Goal: Information Seeking & Learning: Learn about a topic

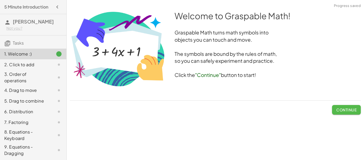
click at [339, 113] on button "Continue" at bounding box center [346, 110] width 29 height 10
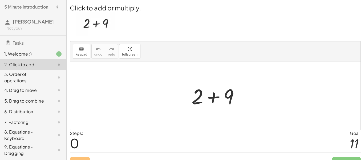
click at [212, 92] on div at bounding box center [217, 95] width 57 height 27
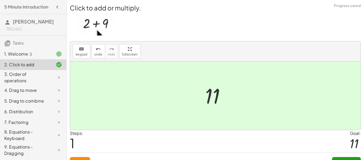
scroll to position [10, 0]
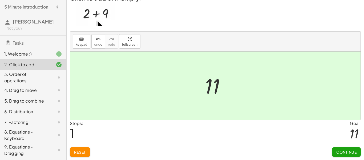
click at [335, 150] on button "Continue" at bounding box center [346, 152] width 29 height 10
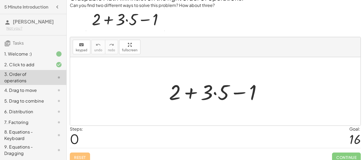
scroll to position [13, 0]
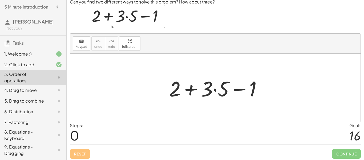
click at [221, 88] on div at bounding box center [217, 87] width 102 height 27
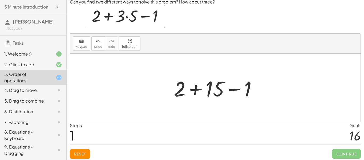
click at [187, 91] on div at bounding box center [217, 87] width 92 height 27
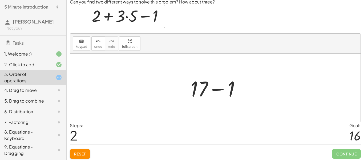
click at [217, 90] on div at bounding box center [217, 87] width 59 height 27
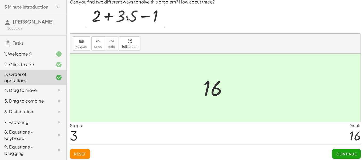
click at [338, 150] on button "Continue" at bounding box center [346, 154] width 29 height 10
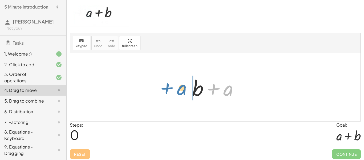
drag, startPoint x: 229, startPoint y: 91, endPoint x: 183, endPoint y: 90, distance: 46.1
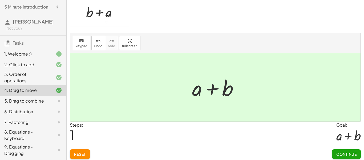
click at [346, 157] on button "Continue" at bounding box center [346, 154] width 29 height 10
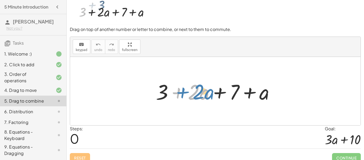
drag, startPoint x: 177, startPoint y: 93, endPoint x: 181, endPoint y: 93, distance: 4.0
click at [181, 93] on div at bounding box center [217, 90] width 128 height 27
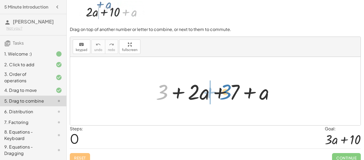
drag, startPoint x: 163, startPoint y: 95, endPoint x: 226, endPoint y: 92, distance: 62.9
click at [226, 92] on div at bounding box center [217, 90] width 128 height 27
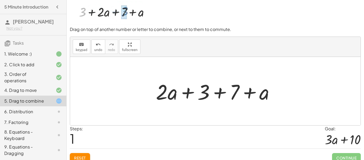
click at [217, 93] on div at bounding box center [217, 90] width 128 height 27
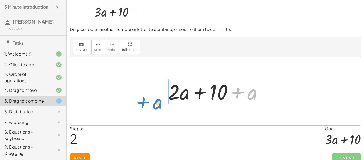
drag, startPoint x: 246, startPoint y: 93, endPoint x: 151, endPoint y: 99, distance: 94.4
click at [151, 99] on div "+ 3 + · 2 · a + 7 + a + · 2 · a + 3 + 7 + a + a + + · 2 · a + a 10" at bounding box center [215, 91] width 290 height 68
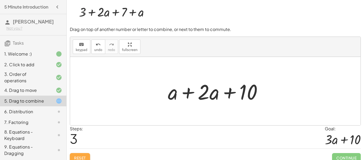
click at [84, 158] on span "Reset" at bounding box center [80, 157] width 12 height 5
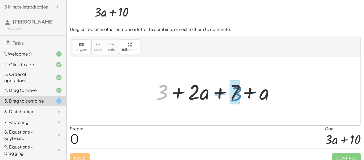
drag, startPoint x: 163, startPoint y: 95, endPoint x: 237, endPoint y: 95, distance: 74.3
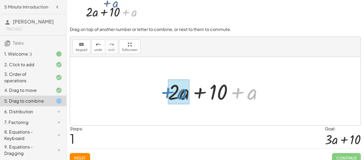
drag, startPoint x: 250, startPoint y: 96, endPoint x: 181, endPoint y: 96, distance: 69.2
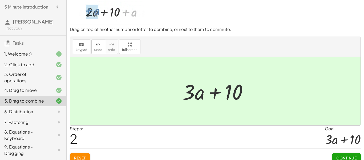
click at [181, 96] on div at bounding box center [217, 90] width 75 height 27
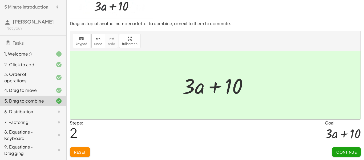
click at [336, 150] on span "Continue" at bounding box center [346, 151] width 20 height 5
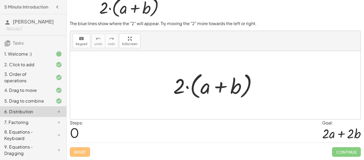
scroll to position [16, 0]
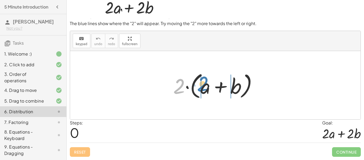
drag, startPoint x: 179, startPoint y: 82, endPoint x: 203, endPoint y: 79, distance: 23.8
click at [203, 79] on div at bounding box center [216, 85] width 93 height 31
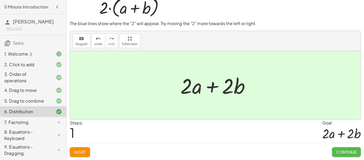
click at [357, 149] on button "Continue" at bounding box center [346, 152] width 29 height 10
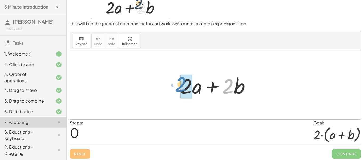
drag, startPoint x: 228, startPoint y: 89, endPoint x: 179, endPoint y: 87, distance: 49.0
click at [179, 87] on div at bounding box center [217, 84] width 79 height 27
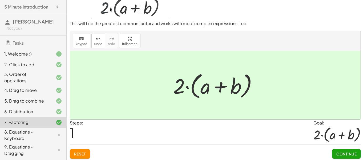
click at [333, 150] on button "Continue" at bounding box center [346, 154] width 29 height 10
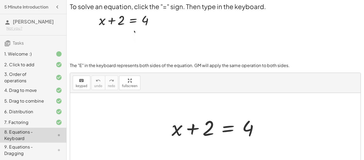
scroll to position [2, 0]
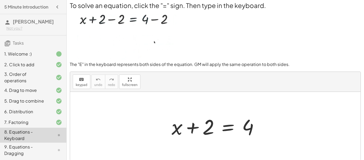
click at [231, 129] on div at bounding box center [217, 125] width 97 height 27
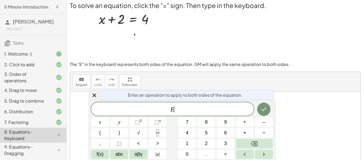
scroll to position [0, 0]
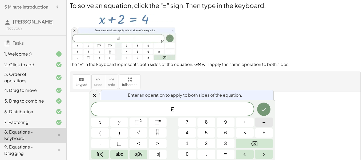
click at [258, 124] on button "–" at bounding box center [264, 121] width 18 height 9
click at [206, 142] on span "2" at bounding box center [206, 143] width 3 height 7
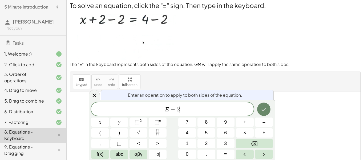
click at [258, 111] on button "Done" at bounding box center [263, 108] width 13 height 13
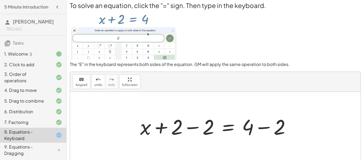
click at [195, 126] on div at bounding box center [217, 125] width 160 height 27
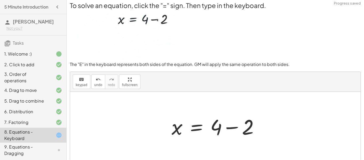
click at [227, 128] on div at bounding box center [217, 125] width 97 height 27
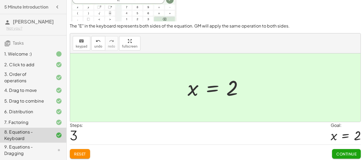
scroll to position [41, 0]
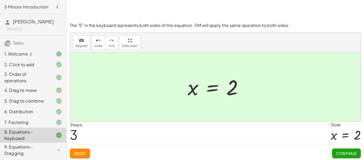
click at [336, 154] on span "Continue" at bounding box center [346, 152] width 20 height 5
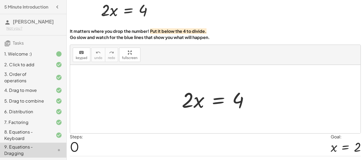
scroll to position [26, 0]
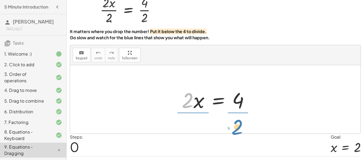
drag, startPoint x: 187, startPoint y: 100, endPoint x: 239, endPoint y: 124, distance: 57.2
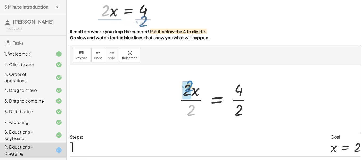
drag, startPoint x: 191, startPoint y: 113, endPoint x: 190, endPoint y: 90, distance: 23.5
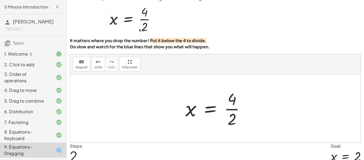
scroll to position [18, 0]
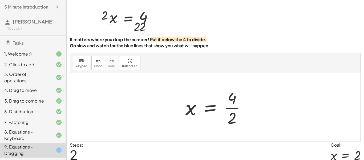
click at [233, 109] on div at bounding box center [217, 107] width 69 height 41
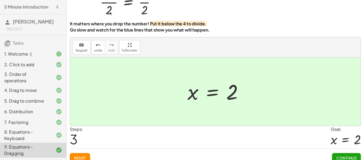
scroll to position [39, 0]
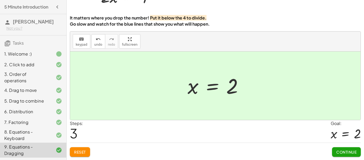
click at [338, 147] on span "Continue" at bounding box center [346, 152] width 29 height 10
click at [337, 149] on span "Continue" at bounding box center [346, 151] width 20 height 5
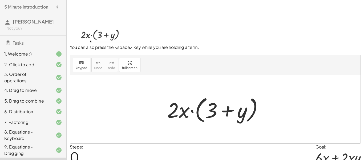
scroll to position [14, 0]
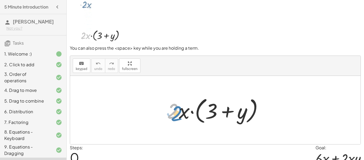
drag, startPoint x: 174, startPoint y: 116, endPoint x: 177, endPoint y: 116, distance: 3.0
click at [177, 116] on div at bounding box center [216, 110] width 105 height 31
drag, startPoint x: 182, startPoint y: 115, endPoint x: 185, endPoint y: 117, distance: 4.0
click at [185, 117] on div at bounding box center [216, 110] width 105 height 31
click at [166, 86] on div "· 2 · x · ( + 3 + y )" at bounding box center [215, 110] width 290 height 68
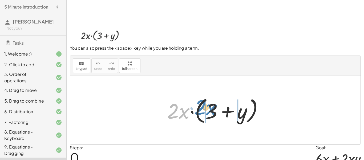
drag, startPoint x: 183, startPoint y: 112, endPoint x: 211, endPoint y: 108, distance: 27.4
click at [211, 108] on div at bounding box center [216, 110] width 105 height 31
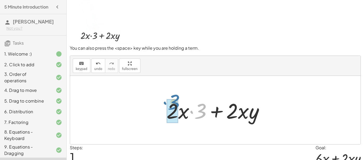
drag, startPoint x: 202, startPoint y: 110, endPoint x: 175, endPoint y: 101, distance: 28.5
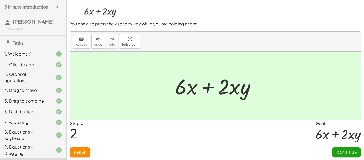
scroll to position [39, 0]
click at [338, 151] on span "Continue" at bounding box center [346, 151] width 20 height 5
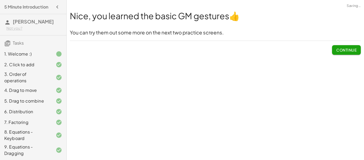
scroll to position [0, 0]
click at [336, 50] on span "Continue" at bounding box center [346, 49] width 20 height 5
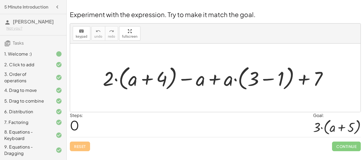
click at [145, 81] on div at bounding box center [217, 77] width 234 height 29
click at [133, 83] on div at bounding box center [217, 77] width 234 height 29
click at [217, 79] on div at bounding box center [217, 77] width 234 height 29
click at [271, 80] on div at bounding box center [217, 77] width 234 height 29
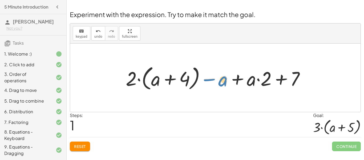
click at [222, 84] on div at bounding box center [217, 77] width 188 height 29
drag, startPoint x: 153, startPoint y: 82, endPoint x: 129, endPoint y: 80, distance: 23.8
click at [129, 80] on div at bounding box center [217, 77] width 188 height 29
drag, startPoint x: 247, startPoint y: 80, endPoint x: 253, endPoint y: 84, distance: 7.1
click at [253, 84] on div at bounding box center [217, 77] width 188 height 29
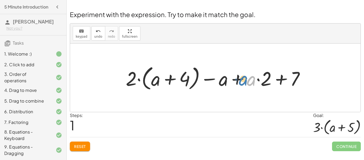
drag, startPoint x: 251, startPoint y: 82, endPoint x: 243, endPoint y: 82, distance: 8.0
click at [243, 82] on div at bounding box center [217, 77] width 188 height 29
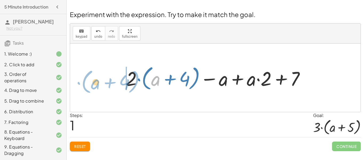
drag, startPoint x: 154, startPoint y: 81, endPoint x: 89, endPoint y: 83, distance: 64.2
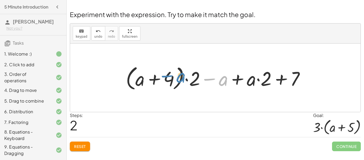
drag, startPoint x: 207, startPoint y: 79, endPoint x: 150, endPoint y: 75, distance: 56.9
click at [150, 75] on div at bounding box center [217, 77] width 188 height 29
click at [180, 84] on div at bounding box center [217, 77] width 188 height 29
click at [175, 83] on div at bounding box center [217, 77] width 188 height 29
click at [152, 80] on div at bounding box center [217, 77] width 188 height 29
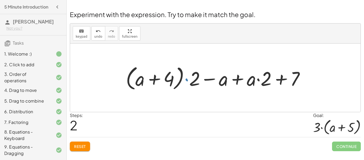
click at [186, 80] on div at bounding box center [217, 77] width 188 height 29
drag, startPoint x: 207, startPoint y: 79, endPoint x: 297, endPoint y: 81, distance: 90.8
click at [297, 81] on div at bounding box center [217, 77] width 188 height 29
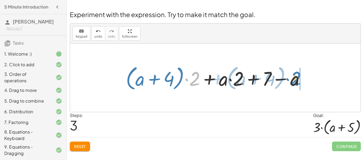
drag, startPoint x: 195, startPoint y: 81, endPoint x: 295, endPoint y: 81, distance: 100.7
click at [295, 81] on div at bounding box center [217, 77] width 188 height 29
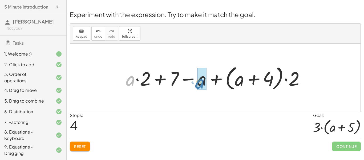
drag, startPoint x: 134, startPoint y: 82, endPoint x: 203, endPoint y: 84, distance: 69.8
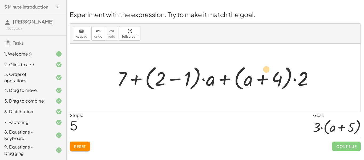
drag, startPoint x: 281, startPoint y: 81, endPoint x: 301, endPoint y: 78, distance: 21.1
click at [301, 78] on div at bounding box center [218, 77] width 206 height 29
drag, startPoint x: 277, startPoint y: 79, endPoint x: 189, endPoint y: 79, distance: 88.2
click at [189, 79] on div at bounding box center [218, 77] width 206 height 29
drag, startPoint x: 188, startPoint y: 80, endPoint x: 282, endPoint y: 81, distance: 94.3
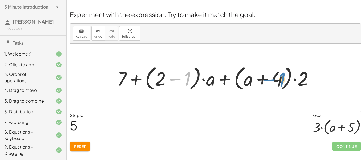
click at [282, 81] on div at bounding box center [218, 77] width 206 height 29
click at [136, 80] on div at bounding box center [218, 77] width 206 height 29
click at [175, 78] on div at bounding box center [218, 77] width 206 height 29
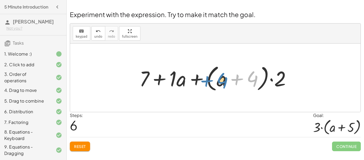
drag, startPoint x: 251, startPoint y: 75, endPoint x: 221, endPoint y: 76, distance: 30.1
click at [221, 76] on div at bounding box center [217, 77] width 161 height 31
drag, startPoint x: 248, startPoint y: 79, endPoint x: 248, endPoint y: 82, distance: 3.5
click at [248, 82] on div at bounding box center [217, 77] width 161 height 31
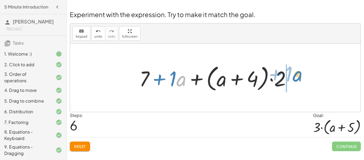
drag, startPoint x: 182, startPoint y: 81, endPoint x: 295, endPoint y: 77, distance: 113.0
click at [295, 77] on div at bounding box center [217, 77] width 161 height 31
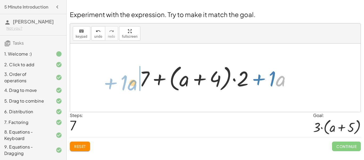
drag, startPoint x: 276, startPoint y: 83, endPoint x: 127, endPoint y: 87, distance: 149.2
click at [127, 87] on div "+ · 2 · ( + a + 4 ) − a + · a · ( + 3 − 1 ) + 7 + · 2 · ( + a + 4 ) − a + · a ·…" at bounding box center [215, 77] width 290 height 68
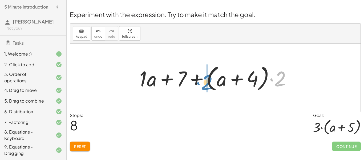
drag, startPoint x: 274, startPoint y: 80, endPoint x: 200, endPoint y: 83, distance: 73.8
click at [200, 83] on div at bounding box center [217, 77] width 161 height 31
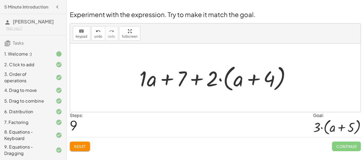
click at [142, 75] on div at bounding box center [217, 77] width 161 height 31
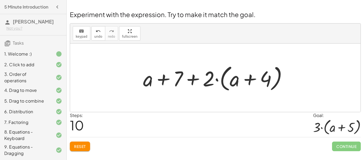
click at [78, 146] on span "Reset" at bounding box center [80, 146] width 12 height 5
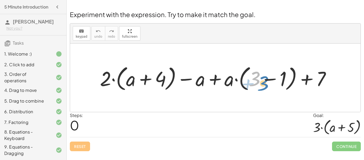
drag, startPoint x: 256, startPoint y: 77, endPoint x: 265, endPoint y: 82, distance: 9.8
click at [265, 82] on div at bounding box center [217, 78] width 240 height 30
drag, startPoint x: 226, startPoint y: 80, endPoint x: 251, endPoint y: 77, distance: 25.4
click at [251, 77] on div at bounding box center [217, 78] width 240 height 30
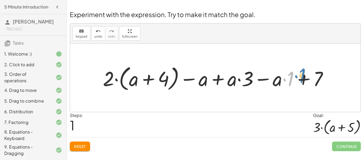
drag, startPoint x: 291, startPoint y: 78, endPoint x: 300, endPoint y: 77, distance: 9.3
click at [300, 77] on div at bounding box center [217, 78] width 234 height 30
click at [282, 80] on div at bounding box center [217, 78] width 234 height 30
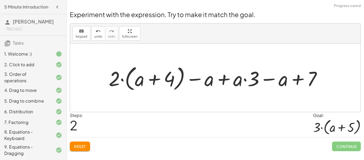
click at [282, 82] on div at bounding box center [217, 78] width 222 height 30
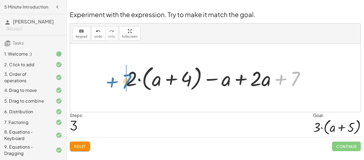
drag, startPoint x: 294, startPoint y: 75, endPoint x: 125, endPoint y: 78, distance: 168.9
click at [125, 78] on div at bounding box center [217, 78] width 188 height 30
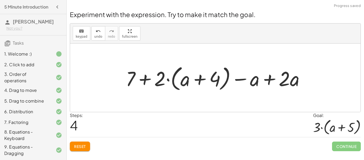
click at [141, 81] on div at bounding box center [217, 78] width 188 height 30
click at [144, 81] on div at bounding box center [217, 78] width 188 height 30
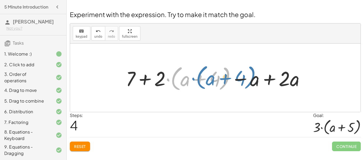
drag, startPoint x: 168, startPoint y: 80, endPoint x: 191, endPoint y: 80, distance: 22.4
click at [191, 80] on div at bounding box center [217, 78] width 188 height 30
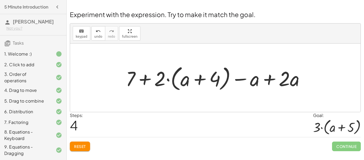
click at [168, 79] on div at bounding box center [217, 78] width 188 height 30
click at [194, 81] on div at bounding box center [217, 78] width 188 height 30
click at [202, 78] on div at bounding box center [217, 78] width 188 height 30
drag, startPoint x: 255, startPoint y: 81, endPoint x: 261, endPoint y: 107, distance: 27.1
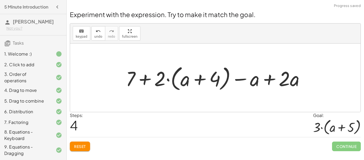
click at [137, 78] on div at bounding box center [217, 78] width 188 height 30
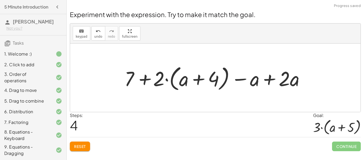
click at [132, 78] on div at bounding box center [217, 78] width 188 height 30
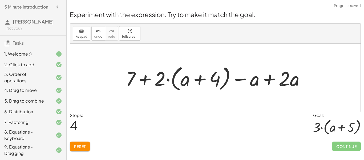
click at [132, 78] on div at bounding box center [217, 78] width 188 height 30
click at [133, 78] on div at bounding box center [217, 78] width 188 height 30
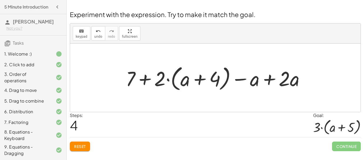
click at [146, 76] on div at bounding box center [217, 78] width 188 height 30
drag, startPoint x: 186, startPoint y: 82, endPoint x: 256, endPoint y: 83, distance: 69.8
click at [256, 83] on div at bounding box center [217, 78] width 188 height 30
drag, startPoint x: 215, startPoint y: 78, endPoint x: 292, endPoint y: 76, distance: 76.7
click at [292, 76] on div at bounding box center [217, 78] width 188 height 30
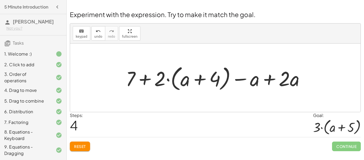
click at [269, 81] on div at bounding box center [217, 78] width 188 height 30
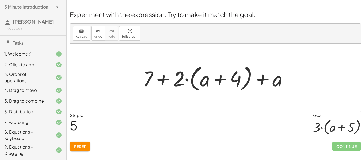
click at [165, 78] on div at bounding box center [217, 77] width 154 height 31
click at [187, 79] on div at bounding box center [217, 77] width 154 height 31
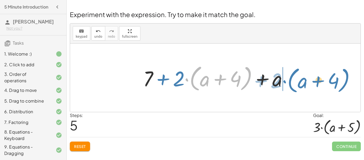
drag, startPoint x: 187, startPoint y: 79, endPoint x: 286, endPoint y: 78, distance: 99.1
click at [286, 78] on div at bounding box center [217, 77] width 154 height 31
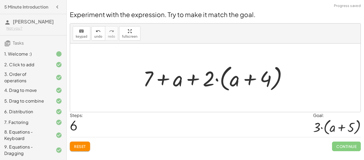
click at [164, 80] on div at bounding box center [217, 77] width 154 height 31
click at [189, 82] on div at bounding box center [217, 77] width 154 height 31
drag, startPoint x: 146, startPoint y: 80, endPoint x: 182, endPoint y: 85, distance: 36.2
click at [182, 85] on div at bounding box center [217, 77] width 154 height 31
click at [178, 84] on div at bounding box center [217, 77] width 154 height 31
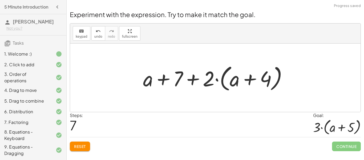
click at [194, 77] on div at bounding box center [217, 77] width 154 height 31
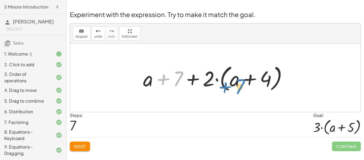
drag, startPoint x: 182, startPoint y: 77, endPoint x: 244, endPoint y: 84, distance: 62.4
click at [244, 84] on div at bounding box center [217, 77] width 154 height 31
click at [82, 90] on div at bounding box center [215, 77] width 290 height 68
click at [85, 144] on span "Reset" at bounding box center [80, 146] width 12 height 5
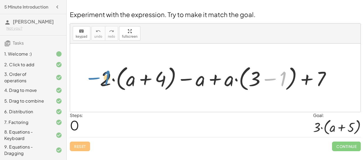
drag, startPoint x: 282, startPoint y: 75, endPoint x: 108, endPoint y: 74, distance: 174.4
click at [108, 74] on div at bounding box center [217, 78] width 240 height 30
drag, startPoint x: 131, startPoint y: 80, endPoint x: 262, endPoint y: 81, distance: 131.6
click at [262, 81] on div at bounding box center [217, 78] width 240 height 30
drag, startPoint x: 131, startPoint y: 82, endPoint x: 125, endPoint y: 79, distance: 6.1
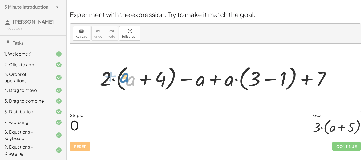
click at [125, 79] on div at bounding box center [217, 78] width 240 height 30
drag, startPoint x: 257, startPoint y: 75, endPoint x: 101, endPoint y: 78, distance: 155.3
click at [101, 78] on div at bounding box center [217, 78] width 240 height 30
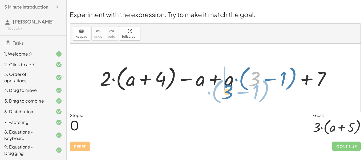
drag, startPoint x: 255, startPoint y: 75, endPoint x: 227, endPoint y: 88, distance: 30.3
click at [227, 88] on div at bounding box center [217, 78] width 240 height 30
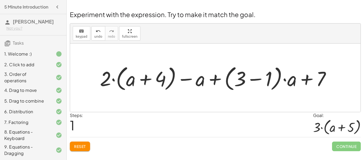
click at [117, 80] on div at bounding box center [217, 78] width 240 height 30
click at [135, 80] on div at bounding box center [217, 78] width 240 height 30
click at [142, 77] on div at bounding box center [217, 78] width 240 height 30
click at [214, 77] on div at bounding box center [217, 78] width 240 height 30
click at [257, 79] on div at bounding box center [217, 78] width 240 height 30
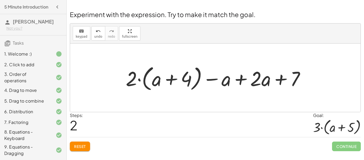
click at [281, 103] on div at bounding box center [215, 77] width 290 height 68
click at [129, 85] on div at bounding box center [217, 78] width 188 height 30
click at [143, 80] on div at bounding box center [217, 78] width 188 height 30
click at [160, 80] on div at bounding box center [217, 78] width 188 height 30
click at [169, 80] on div at bounding box center [217, 78] width 188 height 30
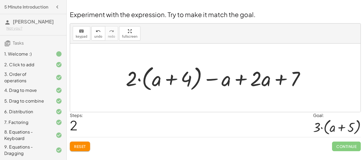
click at [232, 81] on div at bounding box center [217, 78] width 188 height 30
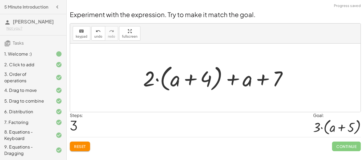
click at [184, 22] on div "Experiment with the expression. Try to make it match the goal. keyboard keypad …" at bounding box center [215, 80] width 297 height 147
drag, startPoint x: 150, startPoint y: 83, endPoint x: 171, endPoint y: 82, distance: 21.3
click at [171, 82] on div at bounding box center [217, 77] width 154 height 31
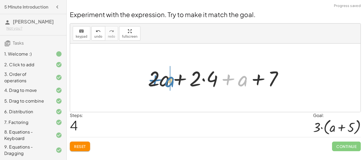
drag, startPoint x: 247, startPoint y: 81, endPoint x: 173, endPoint y: 81, distance: 73.2
click at [173, 81] on div at bounding box center [217, 77] width 144 height 27
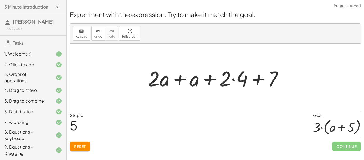
click at [173, 81] on div at bounding box center [217, 77] width 144 height 27
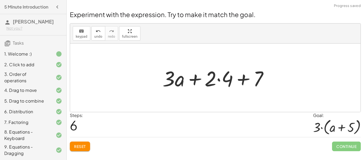
click at [220, 80] on div at bounding box center [217, 77] width 115 height 27
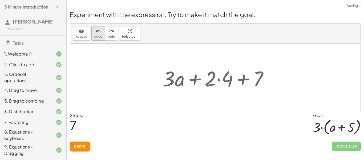
click at [97, 31] on icon "undo" at bounding box center [98, 31] width 5 height 6
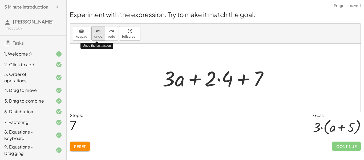
click at [97, 31] on icon "undo" at bounding box center [98, 31] width 5 height 6
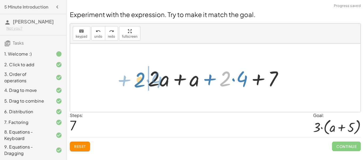
drag, startPoint x: 230, startPoint y: 76, endPoint x: 145, endPoint y: 77, distance: 85.5
click at [145, 77] on div at bounding box center [217, 77] width 144 height 27
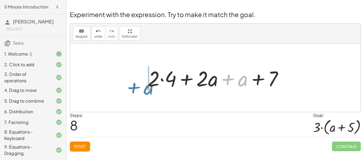
drag, startPoint x: 243, startPoint y: 80, endPoint x: 146, endPoint y: 83, distance: 96.7
click at [146, 83] on div at bounding box center [217, 77] width 144 height 27
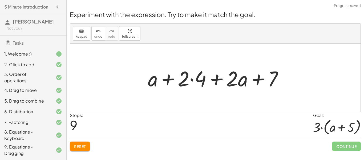
click at [154, 82] on div at bounding box center [217, 77] width 144 height 27
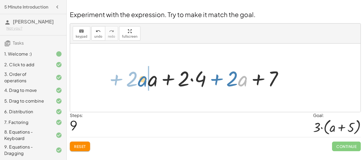
drag, startPoint x: 240, startPoint y: 81, endPoint x: 140, endPoint y: 82, distance: 99.9
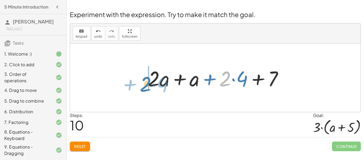
drag, startPoint x: 228, startPoint y: 84, endPoint x: 147, endPoint y: 89, distance: 81.1
click at [147, 89] on div at bounding box center [217, 77] width 144 height 27
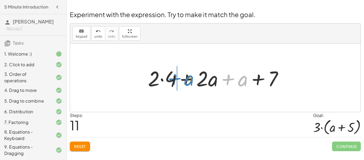
drag, startPoint x: 244, startPoint y: 80, endPoint x: 191, endPoint y: 79, distance: 53.3
click at [191, 79] on div at bounding box center [217, 77] width 144 height 27
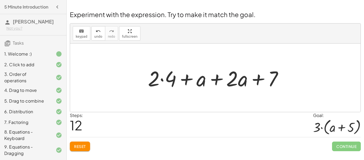
click at [169, 80] on div at bounding box center [217, 77] width 144 height 27
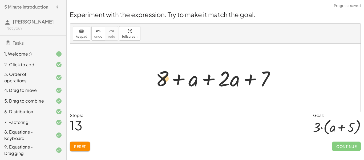
drag, startPoint x: 187, startPoint y: 82, endPoint x: 160, endPoint y: 82, distance: 27.7
click at [160, 82] on div at bounding box center [217, 77] width 129 height 27
click at [101, 32] on button "undo undo" at bounding box center [98, 33] width 14 height 14
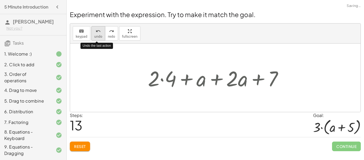
click at [101, 32] on button "undo undo" at bounding box center [98, 33] width 14 height 14
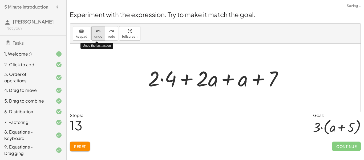
click at [101, 32] on button "undo undo" at bounding box center [98, 33] width 14 height 14
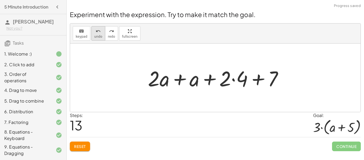
click at [96, 35] on span "undo" at bounding box center [98, 37] width 8 height 4
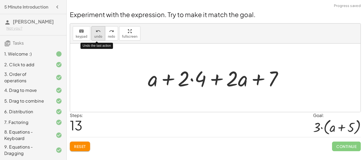
click at [96, 35] on span "undo" at bounding box center [98, 37] width 8 height 4
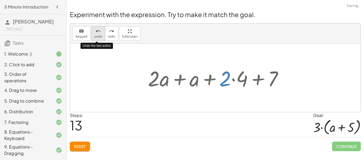
click at [96, 35] on span "undo" at bounding box center [98, 37] width 8 height 4
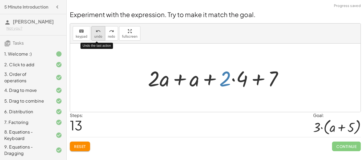
click at [96, 35] on span "undo" at bounding box center [98, 37] width 8 height 4
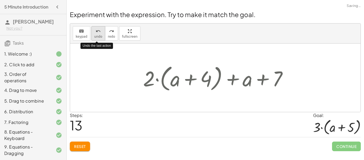
click at [96, 35] on span "undo" at bounding box center [98, 37] width 8 height 4
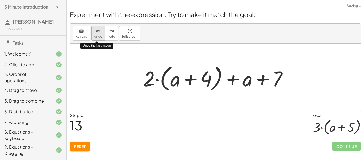
click at [96, 35] on span "undo" at bounding box center [98, 37] width 8 height 4
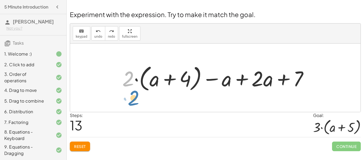
drag, startPoint x: 130, startPoint y: 81, endPoint x: 131, endPoint y: 96, distance: 14.1
click at [169, 82] on div at bounding box center [217, 77] width 195 height 31
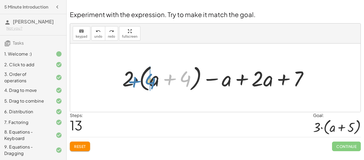
drag, startPoint x: 183, startPoint y: 79, endPoint x: 148, endPoint y: 81, distance: 35.5
click at [148, 81] on div at bounding box center [217, 77] width 195 height 31
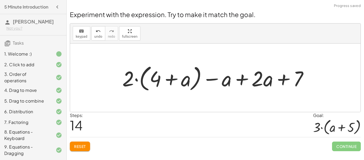
click at [169, 79] on div at bounding box center [217, 77] width 195 height 31
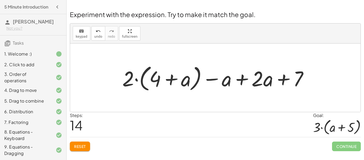
click at [169, 79] on div at bounding box center [217, 77] width 195 height 31
drag, startPoint x: 161, startPoint y: 81, endPoint x: 132, endPoint y: 89, distance: 30.3
click at [132, 89] on div at bounding box center [217, 77] width 195 height 31
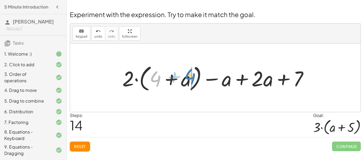
drag, startPoint x: 150, startPoint y: 78, endPoint x: 185, endPoint y: 75, distance: 34.7
click at [185, 75] on div at bounding box center [217, 77] width 195 height 31
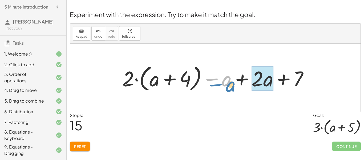
drag, startPoint x: 230, startPoint y: 79, endPoint x: 233, endPoint y: 85, distance: 6.4
click at [233, 85] on div at bounding box center [217, 77] width 195 height 31
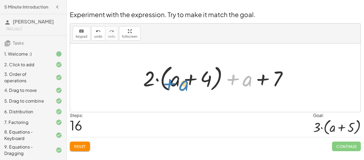
drag, startPoint x: 244, startPoint y: 78, endPoint x: 180, endPoint y: 83, distance: 64.1
click at [180, 83] on div at bounding box center [217, 77] width 154 height 31
drag, startPoint x: 175, startPoint y: 82, endPoint x: 246, endPoint y: 81, distance: 71.4
click at [246, 81] on div at bounding box center [217, 77] width 154 height 31
click at [193, 80] on div at bounding box center [217, 77] width 154 height 31
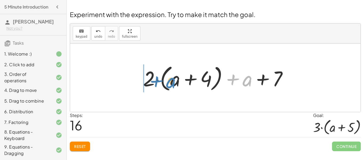
drag, startPoint x: 240, startPoint y: 79, endPoint x: 164, endPoint y: 81, distance: 76.5
click at [164, 81] on div at bounding box center [217, 77] width 154 height 31
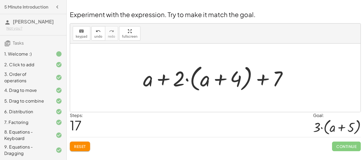
click at [172, 80] on div at bounding box center [217, 77] width 154 height 31
click at [165, 80] on div at bounding box center [217, 77] width 154 height 31
click at [245, 84] on div at bounding box center [217, 77] width 154 height 31
click at [268, 78] on div at bounding box center [217, 77] width 154 height 31
click at [269, 78] on div at bounding box center [217, 77] width 154 height 31
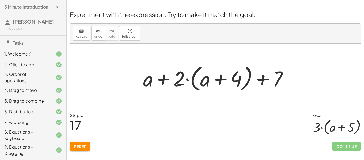
click at [269, 78] on div at bounding box center [217, 77] width 154 height 31
click at [217, 80] on div at bounding box center [217, 77] width 154 height 31
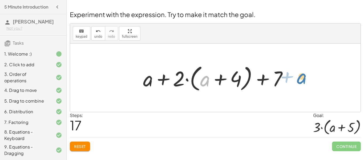
drag, startPoint x: 207, startPoint y: 80, endPoint x: 303, endPoint y: 78, distance: 96.2
drag, startPoint x: 148, startPoint y: 78, endPoint x: 300, endPoint y: 77, distance: 152.3
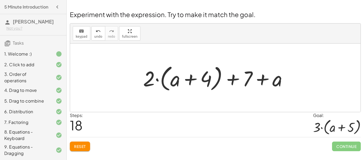
click at [264, 76] on div at bounding box center [217, 77] width 154 height 31
click at [244, 83] on div at bounding box center [217, 77] width 154 height 31
click at [227, 80] on div at bounding box center [217, 77] width 154 height 31
click at [194, 77] on div at bounding box center [217, 77] width 154 height 31
click at [160, 83] on div at bounding box center [217, 77] width 154 height 31
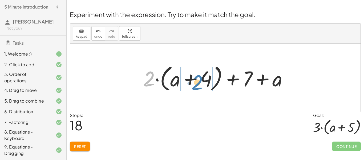
drag, startPoint x: 149, startPoint y: 83, endPoint x: 198, endPoint y: 87, distance: 48.3
click at [198, 87] on div at bounding box center [217, 77] width 154 height 31
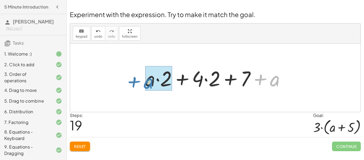
drag, startPoint x: 271, startPoint y: 78, endPoint x: 158, endPoint y: 91, distance: 113.9
click at [158, 91] on div at bounding box center [216, 77] width 149 height 27
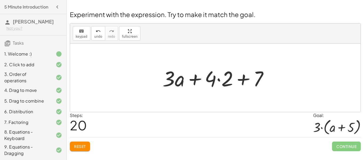
click at [195, 75] on div at bounding box center [217, 77] width 115 height 27
click at [242, 76] on div at bounding box center [217, 77] width 115 height 27
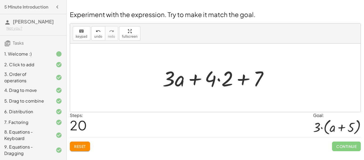
click at [242, 76] on div at bounding box center [217, 77] width 115 height 27
click at [222, 79] on div at bounding box center [217, 77] width 115 height 27
click at [222, 79] on div at bounding box center [217, 77] width 99 height 27
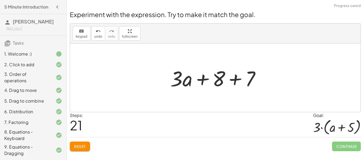
click at [192, 78] on div at bounding box center [217, 77] width 99 height 27
click at [184, 81] on div at bounding box center [217, 77] width 99 height 27
click at [222, 78] on div at bounding box center [217, 77] width 99 height 27
click at [254, 83] on div at bounding box center [217, 77] width 99 height 27
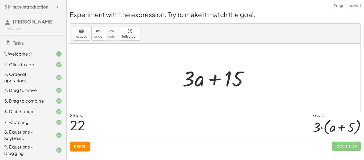
click at [237, 82] on div at bounding box center [218, 77] width 76 height 27
drag, startPoint x: 194, startPoint y: 79, endPoint x: 244, endPoint y: 78, distance: 50.1
click at [244, 78] on div at bounding box center [218, 77] width 76 height 27
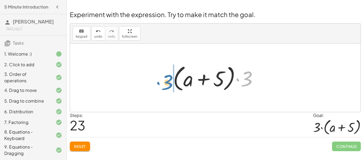
drag, startPoint x: 243, startPoint y: 80, endPoint x: 161, endPoint y: 82, distance: 81.8
click at [161, 82] on div "+ · 2 · ( + a + 4 ) − a + · a · ( + 3 − 1 ) + 7 + · 2 · ( + a + 4 ) − a + · ( +…" at bounding box center [215, 77] width 290 height 68
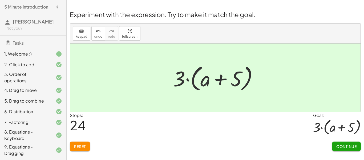
click at [342, 146] on span "Continue" at bounding box center [346, 146] width 20 height 5
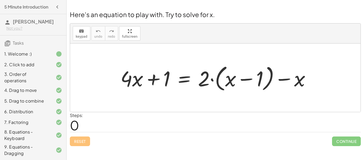
click at [141, 80] on div at bounding box center [217, 77] width 199 height 31
click at [131, 80] on div at bounding box center [217, 77] width 199 height 31
click at [150, 79] on div at bounding box center [217, 77] width 199 height 31
click at [181, 77] on div at bounding box center [217, 77] width 199 height 31
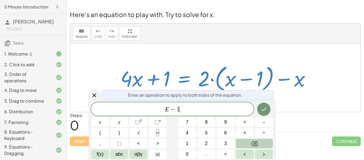
scroll to position [2, 0]
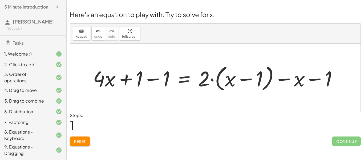
click at [239, 80] on div at bounding box center [217, 77] width 254 height 31
click at [271, 78] on div at bounding box center [217, 77] width 254 height 31
click at [282, 82] on div at bounding box center [217, 77] width 254 height 31
click at [312, 77] on div at bounding box center [217, 77] width 254 height 31
click at [78, 141] on span "Reset" at bounding box center [80, 140] width 12 height 5
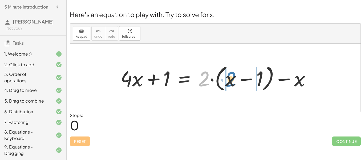
drag, startPoint x: 207, startPoint y: 77, endPoint x: 233, endPoint y: 77, distance: 26.6
click at [233, 77] on div at bounding box center [217, 77] width 199 height 31
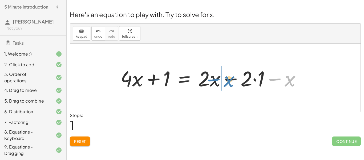
drag, startPoint x: 289, startPoint y: 81, endPoint x: 228, endPoint y: 81, distance: 61.3
click at [228, 81] on div at bounding box center [213, 77] width 190 height 27
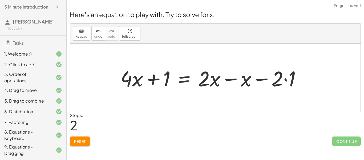
click at [215, 80] on div at bounding box center [213, 77] width 190 height 27
click at [231, 79] on div at bounding box center [213, 77] width 190 height 27
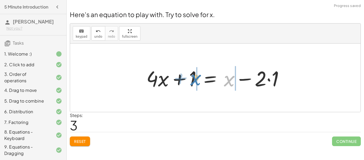
drag, startPoint x: 227, startPoint y: 80, endPoint x: 194, endPoint y: 79, distance: 33.3
click at [194, 79] on div at bounding box center [217, 77] width 147 height 27
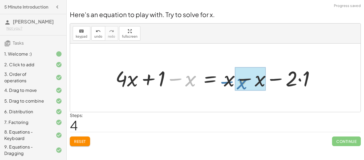
drag, startPoint x: 178, startPoint y: 78, endPoint x: 230, endPoint y: 80, distance: 52.0
click at [230, 80] on div at bounding box center [217, 77] width 209 height 27
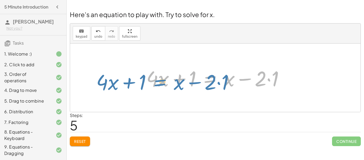
drag, startPoint x: 223, startPoint y: 80, endPoint x: 200, endPoint y: 78, distance: 22.8
click at [200, 78] on div at bounding box center [217, 77] width 147 height 27
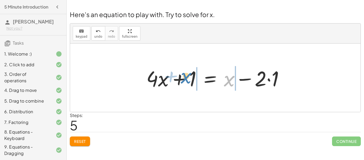
drag, startPoint x: 226, startPoint y: 82, endPoint x: 185, endPoint y: 79, distance: 41.1
click at [185, 79] on div at bounding box center [217, 77] width 147 height 27
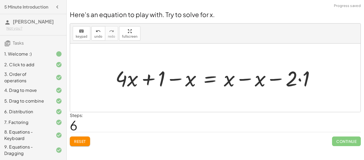
click at [189, 80] on div at bounding box center [217, 77] width 209 height 27
click at [129, 77] on div at bounding box center [217, 77] width 209 height 27
click at [186, 81] on div at bounding box center [217, 77] width 209 height 27
click at [225, 81] on div at bounding box center [217, 77] width 209 height 27
click at [216, 79] on div at bounding box center [217, 77] width 209 height 27
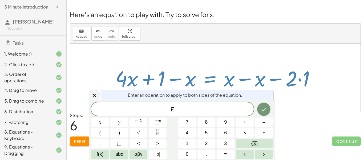
scroll to position [2, 0]
click at [261, 107] on icon "Done" at bounding box center [263, 109] width 6 height 6
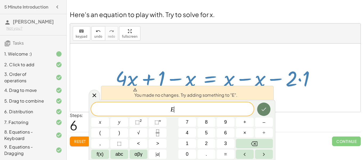
click at [261, 104] on button "Done" at bounding box center [263, 108] width 13 height 13
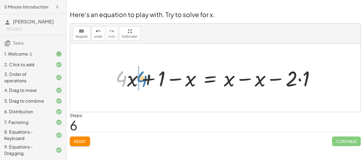
drag, startPoint x: 120, startPoint y: 75, endPoint x: 140, endPoint y: 75, distance: 20.0
click at [140, 75] on div at bounding box center [217, 77] width 209 height 27
click at [117, 79] on div at bounding box center [215, 77] width 214 height 27
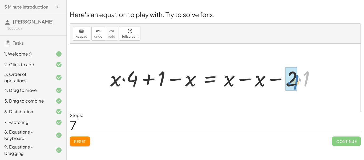
drag, startPoint x: 297, startPoint y: 80, endPoint x: 284, endPoint y: 84, distance: 13.7
click at [284, 84] on div at bounding box center [215, 77] width 214 height 27
click at [290, 82] on div at bounding box center [209, 77] width 202 height 27
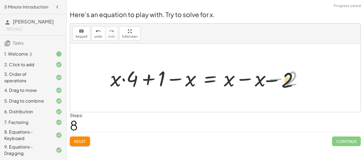
drag, startPoint x: 290, startPoint y: 83, endPoint x: 284, endPoint y: 85, distance: 6.1
click at [284, 85] on div at bounding box center [209, 77] width 202 height 27
click at [86, 139] on button "Reset" at bounding box center [80, 141] width 20 height 10
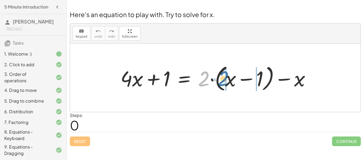
drag, startPoint x: 208, startPoint y: 74, endPoint x: 227, endPoint y: 73, distance: 19.4
click at [227, 73] on div at bounding box center [217, 77] width 199 height 31
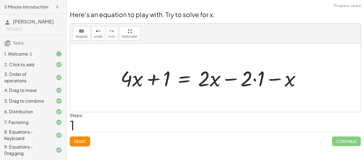
click at [234, 77] on div at bounding box center [213, 77] width 190 height 27
drag, startPoint x: 290, startPoint y: 80, endPoint x: 273, endPoint y: 79, distance: 16.8
click at [273, 79] on div at bounding box center [213, 77] width 190 height 27
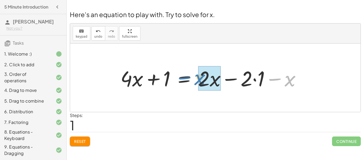
drag, startPoint x: 285, startPoint y: 81, endPoint x: 196, endPoint y: 79, distance: 89.5
click at [196, 79] on div at bounding box center [213, 77] width 190 height 27
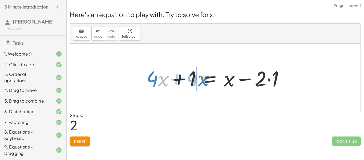
drag, startPoint x: 165, startPoint y: 81, endPoint x: 206, endPoint y: 80, distance: 41.0
click at [206, 80] on div at bounding box center [217, 77] width 147 height 27
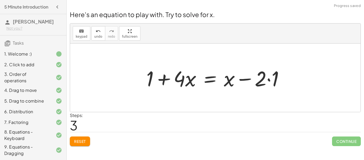
click at [229, 79] on div at bounding box center [217, 77] width 147 height 27
click at [190, 79] on div at bounding box center [217, 77] width 147 height 27
click at [210, 79] on div at bounding box center [217, 77] width 147 height 27
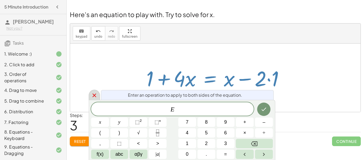
click at [93, 95] on icon at bounding box center [94, 95] width 6 height 6
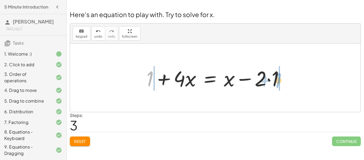
drag, startPoint x: 150, startPoint y: 77, endPoint x: 277, endPoint y: 77, distance: 126.2
click at [277, 77] on div at bounding box center [217, 77] width 147 height 27
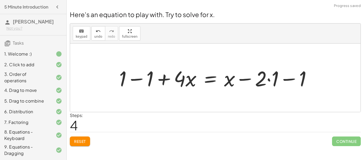
click at [134, 77] on div at bounding box center [217, 77] width 202 height 27
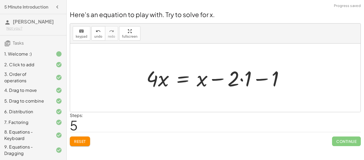
click at [264, 77] on div at bounding box center [217, 77] width 147 height 27
drag, startPoint x: 278, startPoint y: 72, endPoint x: 249, endPoint y: 71, distance: 28.5
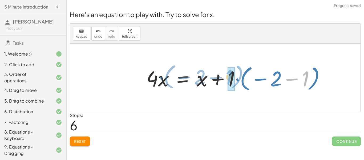
drag, startPoint x: 303, startPoint y: 76, endPoint x: 226, endPoint y: 74, distance: 76.5
click at [226, 74] on div at bounding box center [238, 78] width 188 height 30
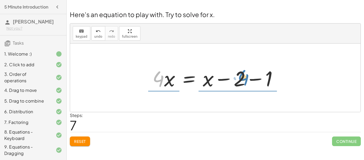
drag, startPoint x: 159, startPoint y: 76, endPoint x: 243, endPoint y: 76, distance: 84.7
click at [243, 76] on div at bounding box center [217, 77] width 135 height 27
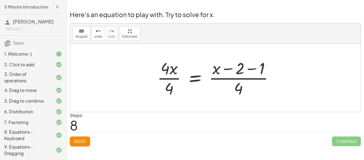
click at [76, 139] on span "Reset" at bounding box center [80, 140] width 12 height 5
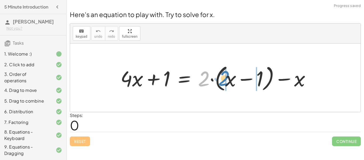
drag, startPoint x: 206, startPoint y: 72, endPoint x: 226, endPoint y: 71, distance: 19.5
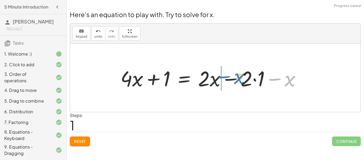
drag, startPoint x: 290, startPoint y: 82, endPoint x: 239, endPoint y: 79, distance: 51.5
click at [239, 79] on div at bounding box center [213, 77] width 190 height 27
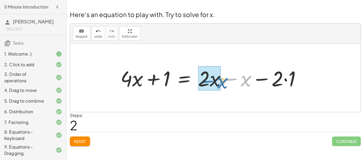
drag, startPoint x: 245, startPoint y: 81, endPoint x: 217, endPoint y: 82, distance: 28.3
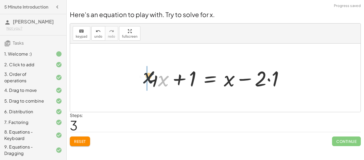
drag, startPoint x: 164, startPoint y: 78, endPoint x: 142, endPoint y: 76, distance: 21.4
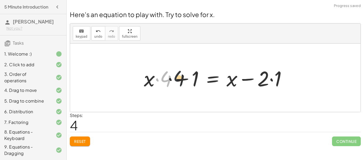
drag, startPoint x: 167, startPoint y: 77, endPoint x: 196, endPoint y: 76, distance: 29.0
click at [196, 76] on div at bounding box center [217, 77] width 152 height 27
click at [182, 77] on div at bounding box center [217, 77] width 152 height 27
click at [272, 79] on div at bounding box center [217, 77] width 152 height 27
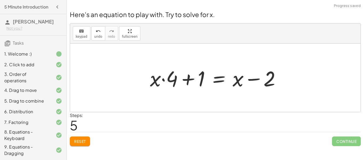
click at [269, 79] on div at bounding box center [217, 77] width 140 height 27
click at [95, 35] on span "undo" at bounding box center [98, 37] width 8 height 4
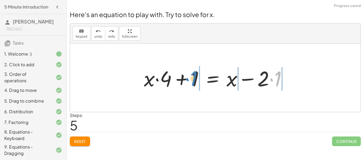
drag, startPoint x: 280, startPoint y: 74, endPoint x: 195, endPoint y: 73, distance: 84.2
click at [195, 73] on div at bounding box center [217, 77] width 152 height 27
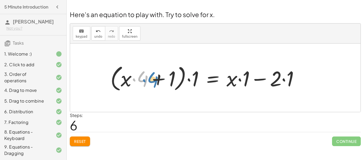
drag, startPoint x: 146, startPoint y: 79, endPoint x: 141, endPoint y: 77, distance: 4.7
click at [141, 77] on div at bounding box center [207, 77] width 198 height 31
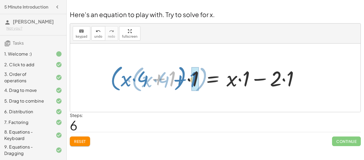
drag, startPoint x: 172, startPoint y: 76, endPoint x: 193, endPoint y: 77, distance: 21.1
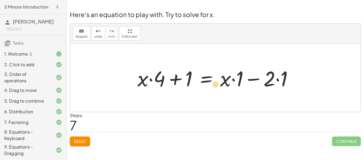
drag, startPoint x: 226, startPoint y: 86, endPoint x: 218, endPoint y: 90, distance: 9.2
click at [218, 90] on div at bounding box center [217, 77] width 165 height 27
drag, startPoint x: 144, startPoint y: 83, endPoint x: 138, endPoint y: 87, distance: 7.5
click at [138, 87] on div at bounding box center [217, 77] width 165 height 27
drag, startPoint x: 190, startPoint y: 76, endPoint x: 258, endPoint y: 72, distance: 67.5
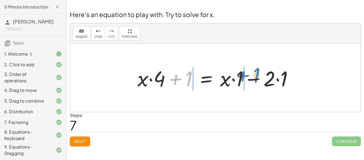
click at [258, 72] on div at bounding box center [217, 77] width 165 height 27
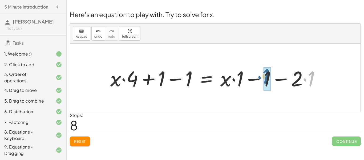
drag, startPoint x: 311, startPoint y: 76, endPoint x: 260, endPoint y: 73, distance: 51.3
click at [260, 73] on div at bounding box center [217, 77] width 219 height 27
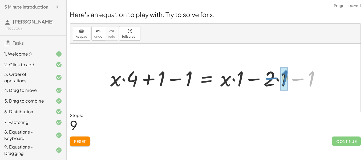
drag, startPoint x: 308, startPoint y: 78, endPoint x: 281, endPoint y: 77, distance: 26.9
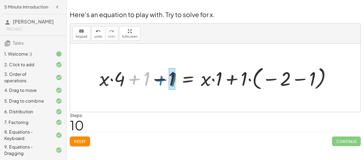
drag, startPoint x: 148, startPoint y: 72, endPoint x: 176, endPoint y: 71, distance: 28.5
click at [176, 71] on div at bounding box center [217, 77] width 241 height 27
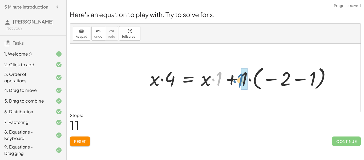
drag, startPoint x: 217, startPoint y: 83, endPoint x: 240, endPoint y: 84, distance: 23.2
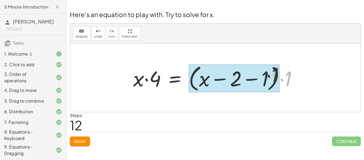
drag, startPoint x: 286, startPoint y: 81, endPoint x: 268, endPoint y: 77, distance: 18.5
click at [268, 77] on div at bounding box center [216, 77] width 173 height 31
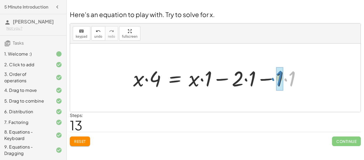
drag, startPoint x: 295, startPoint y: 73, endPoint x: 283, endPoint y: 72, distance: 12.5
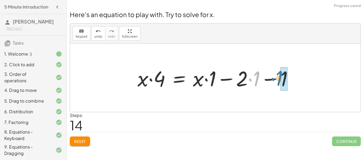
drag, startPoint x: 256, startPoint y: 74, endPoint x: 282, endPoint y: 74, distance: 25.8
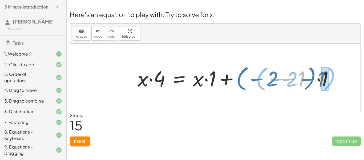
drag, startPoint x: 292, startPoint y: 77, endPoint x: 242, endPoint y: 67, distance: 51.1
click at [242, 67] on div at bounding box center [238, 78] width 206 height 30
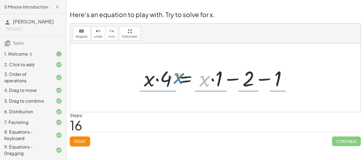
drag, startPoint x: 207, startPoint y: 79, endPoint x: 182, endPoint y: 76, distance: 24.7
click at [182, 76] on div at bounding box center [217, 77] width 152 height 27
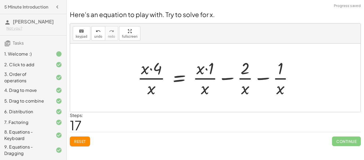
click at [177, 79] on div at bounding box center [217, 77] width 165 height 41
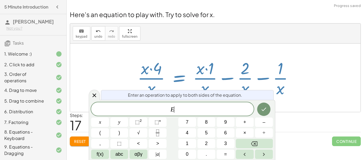
scroll to position [2, 0]
click at [92, 92] on icon at bounding box center [94, 95] width 6 height 6
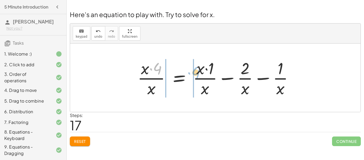
drag, startPoint x: 159, startPoint y: 71, endPoint x: 192, endPoint y: 73, distance: 33.4
click at [192, 73] on div at bounding box center [217, 77] width 165 height 41
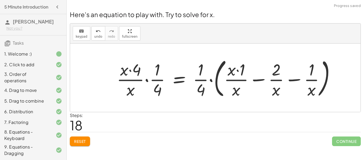
click at [81, 139] on span "Reset" at bounding box center [80, 140] width 12 height 5
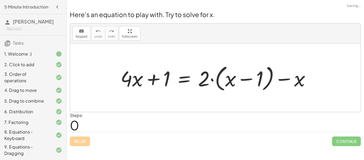
click at [81, 139] on div "Reset Continue" at bounding box center [215, 139] width 291 height 14
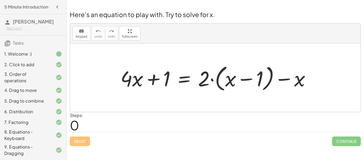
scroll to position [62, 0]
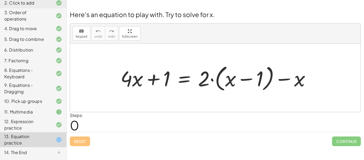
click at [48, 152] on div at bounding box center [54, 152] width 15 height 6
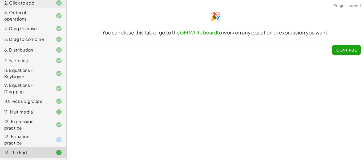
click at [44, 141] on div "13. Equation practice" at bounding box center [25, 139] width 43 height 13
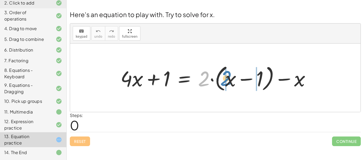
drag, startPoint x: 206, startPoint y: 77, endPoint x: 227, endPoint y: 76, distance: 21.6
click at [227, 76] on div at bounding box center [217, 77] width 199 height 31
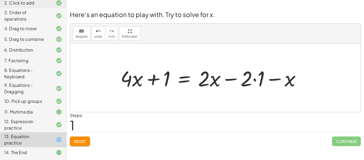
click at [256, 79] on div at bounding box center [213, 77] width 190 height 27
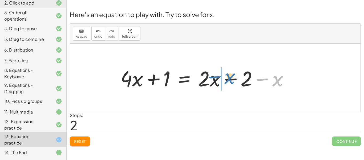
drag, startPoint x: 275, startPoint y: 81, endPoint x: 227, endPoint y: 80, distance: 47.9
click at [227, 80] on div at bounding box center [206, 77] width 177 height 27
click at [231, 80] on div at bounding box center [206, 77] width 177 height 27
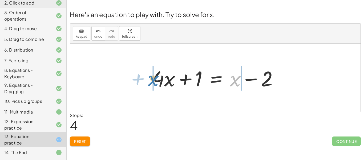
drag, startPoint x: 234, startPoint y: 84, endPoint x: 150, endPoint y: 82, distance: 84.2
click at [150, 82] on div at bounding box center [217, 77] width 135 height 27
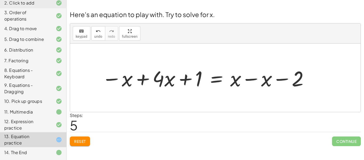
click at [250, 79] on div at bounding box center [205, 77] width 213 height 27
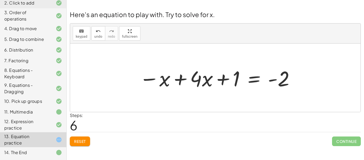
click at [180, 77] on div at bounding box center [217, 77] width 161 height 27
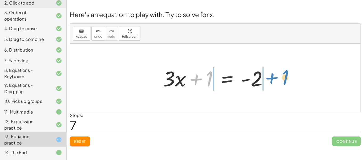
drag, startPoint x: 209, startPoint y: 76, endPoint x: 284, endPoint y: 74, distance: 75.6
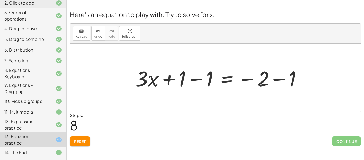
click at [283, 79] on div at bounding box center [220, 77] width 175 height 27
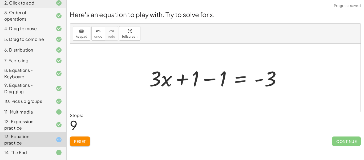
click at [209, 78] on div at bounding box center [217, 77] width 142 height 27
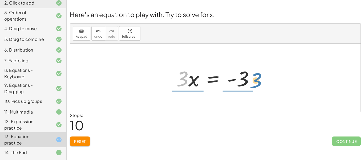
drag, startPoint x: 184, startPoint y: 75, endPoint x: 259, endPoint y: 76, distance: 74.6
click at [259, 76] on div at bounding box center [216, 77] width 87 height 27
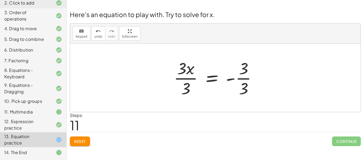
click at [185, 78] on div at bounding box center [217, 77] width 92 height 41
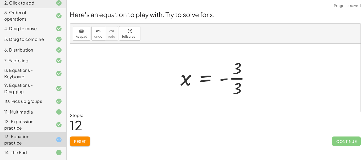
click at [236, 79] on div at bounding box center [217, 77] width 79 height 41
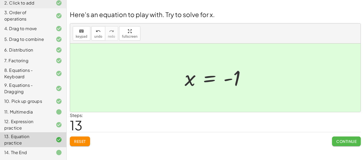
click at [338, 139] on span "Continue" at bounding box center [346, 140] width 20 height 5
